Goal: Information Seeking & Learning: Learn about a topic

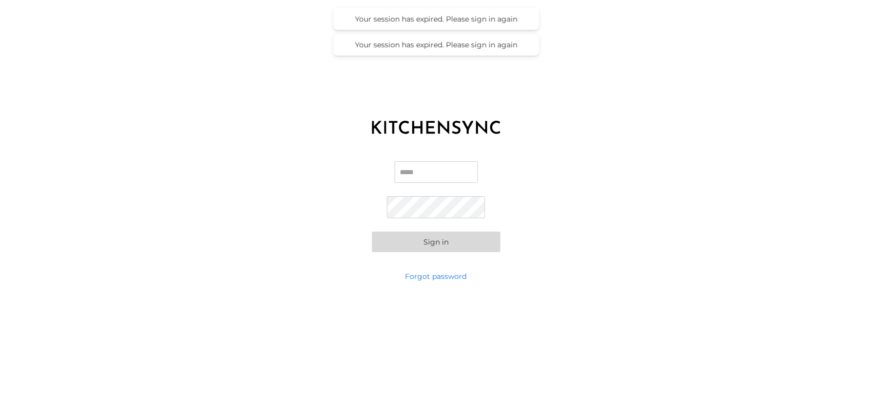
type input "**********"
click at [441, 247] on button "Sign in" at bounding box center [436, 242] width 128 height 21
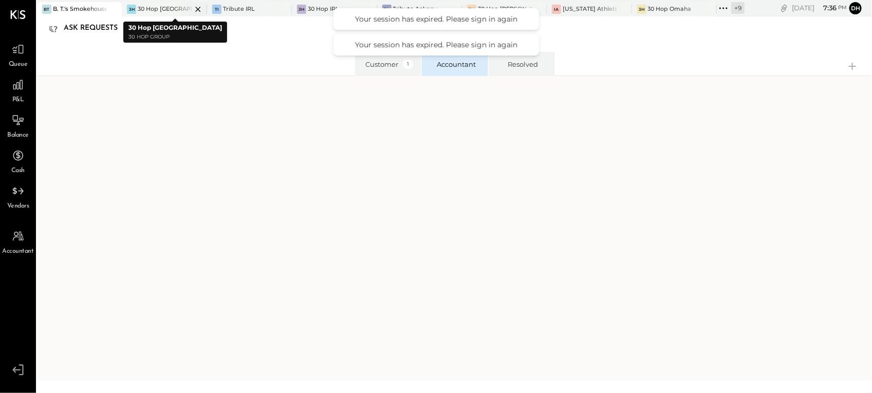
click at [161, 11] on div "30 Hop [GEOGRAPHIC_DATA]" at bounding box center [164, 9] width 53 height 8
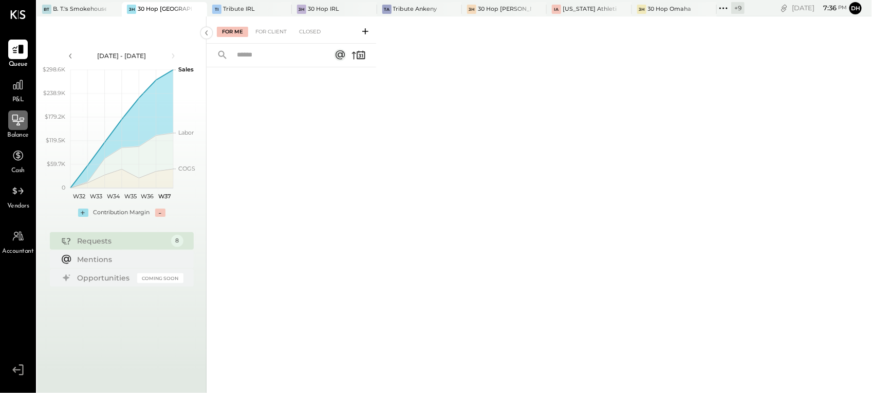
click at [20, 123] on icon at bounding box center [17, 120] width 13 height 13
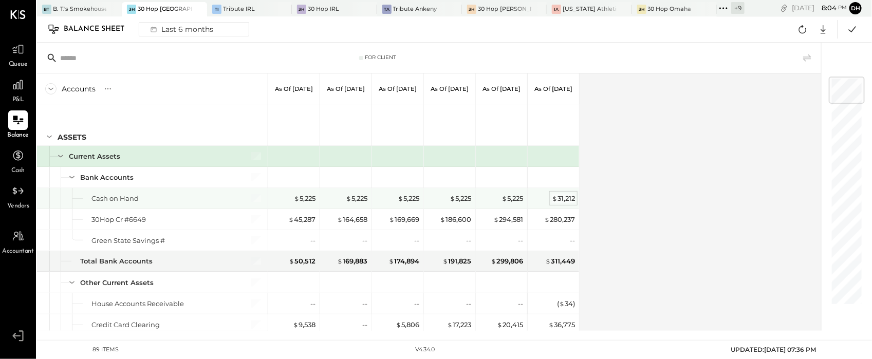
click at [569, 199] on div "$ 31,212" at bounding box center [563, 199] width 23 height 10
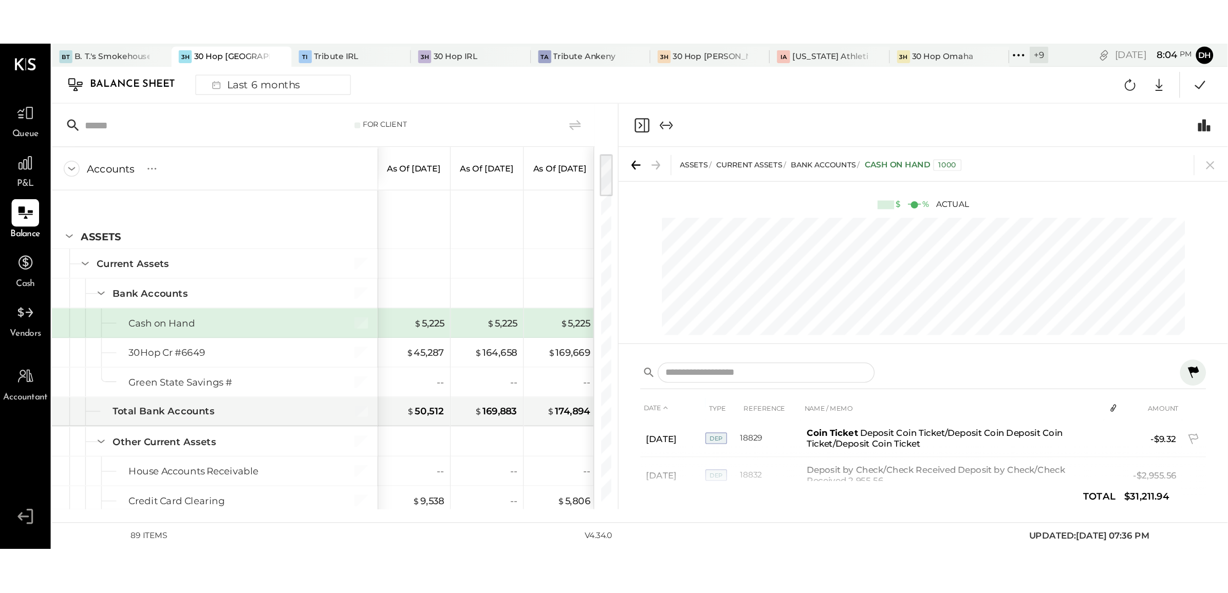
scroll to position [159, 0]
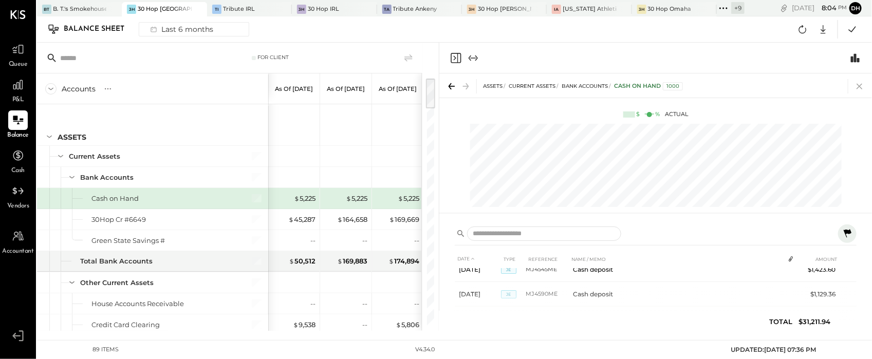
click at [858, 84] on icon at bounding box center [859, 86] width 14 height 14
